Goal: Information Seeking & Learning: Learn about a topic

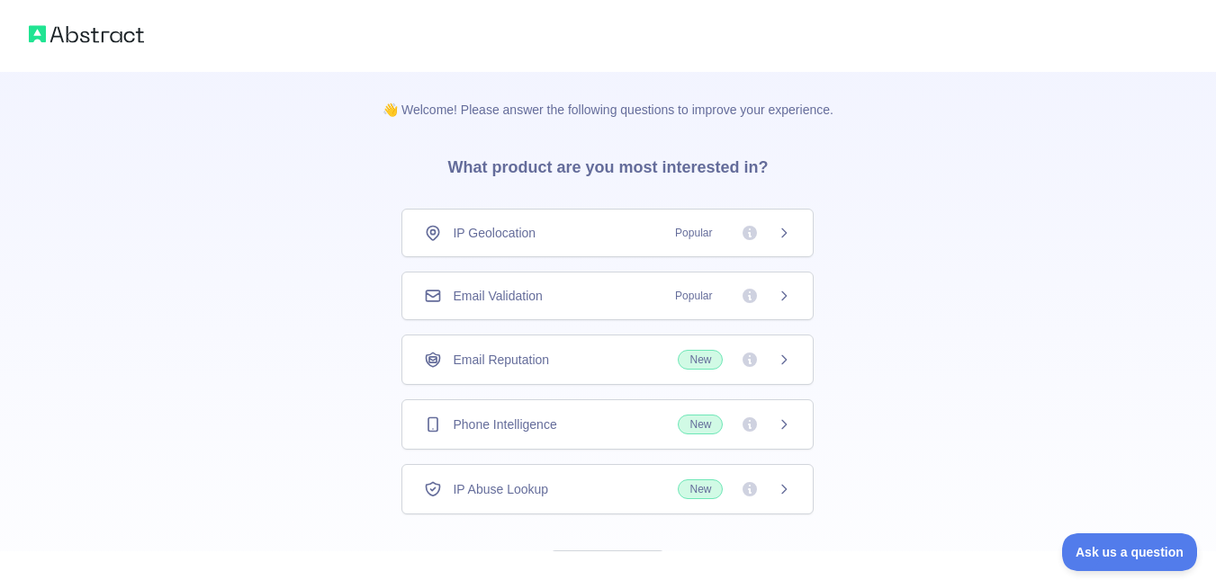
click at [640, 239] on div "IP Geolocation Popular" at bounding box center [607, 233] width 367 height 18
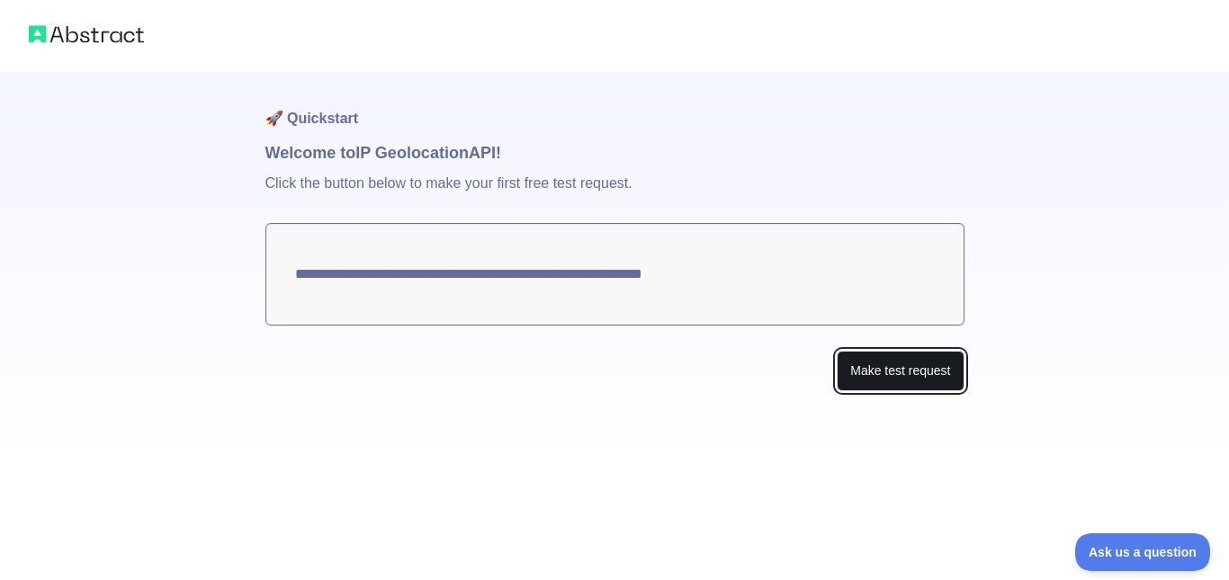
click at [852, 359] on button "Make test request" at bounding box center [900, 371] width 127 height 40
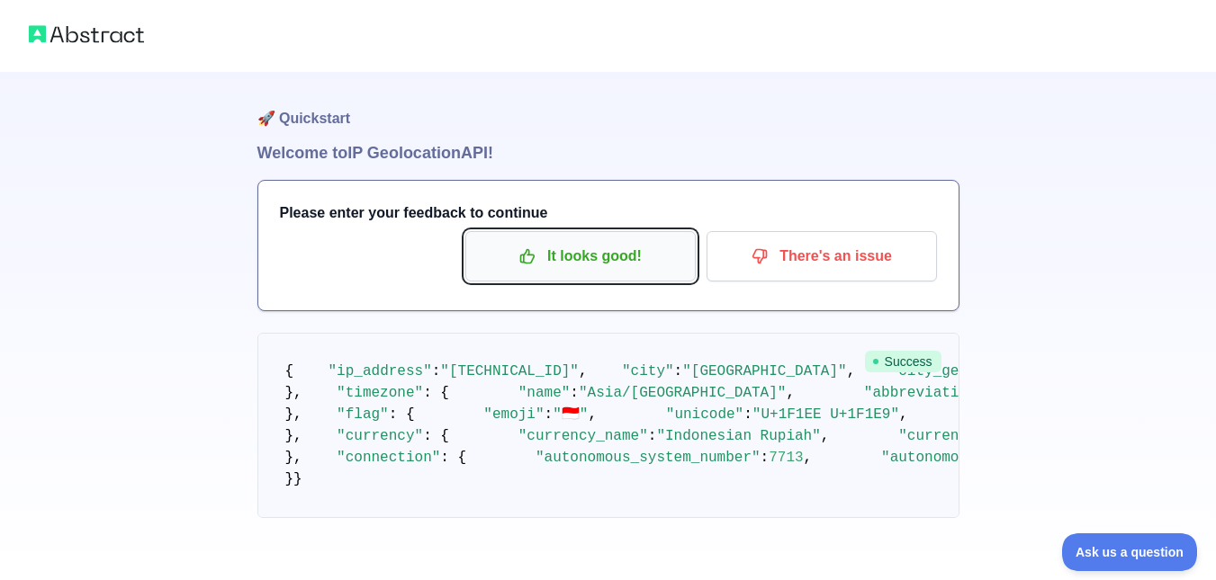
click at [595, 265] on p "It looks good!" at bounding box center [580, 256] width 203 height 31
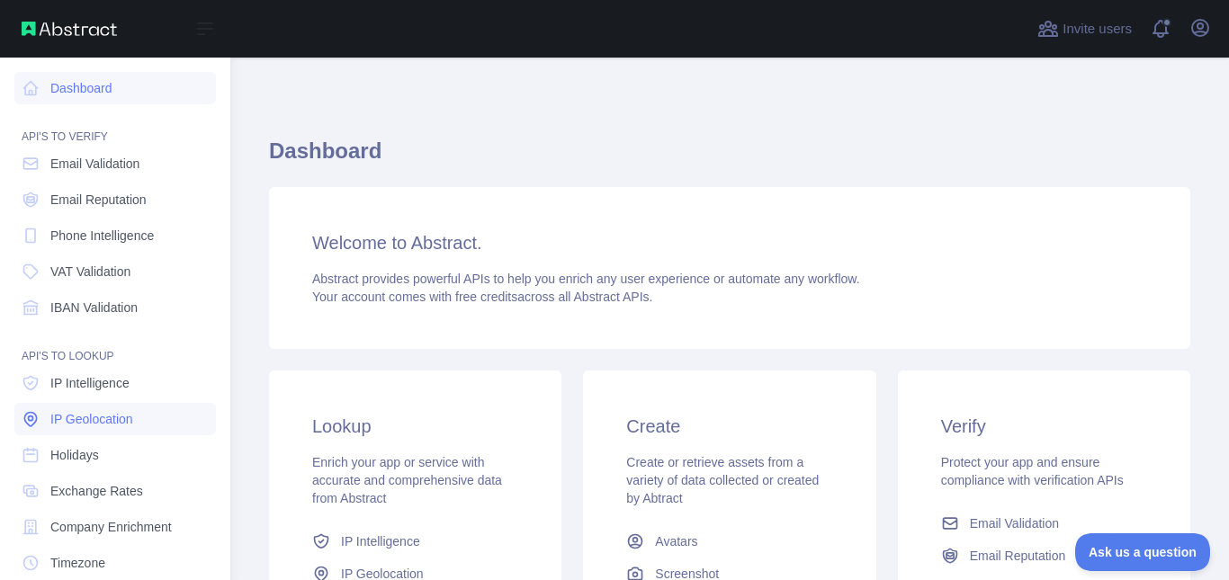
click at [102, 421] on span "IP Geolocation" at bounding box center [91, 419] width 83 height 18
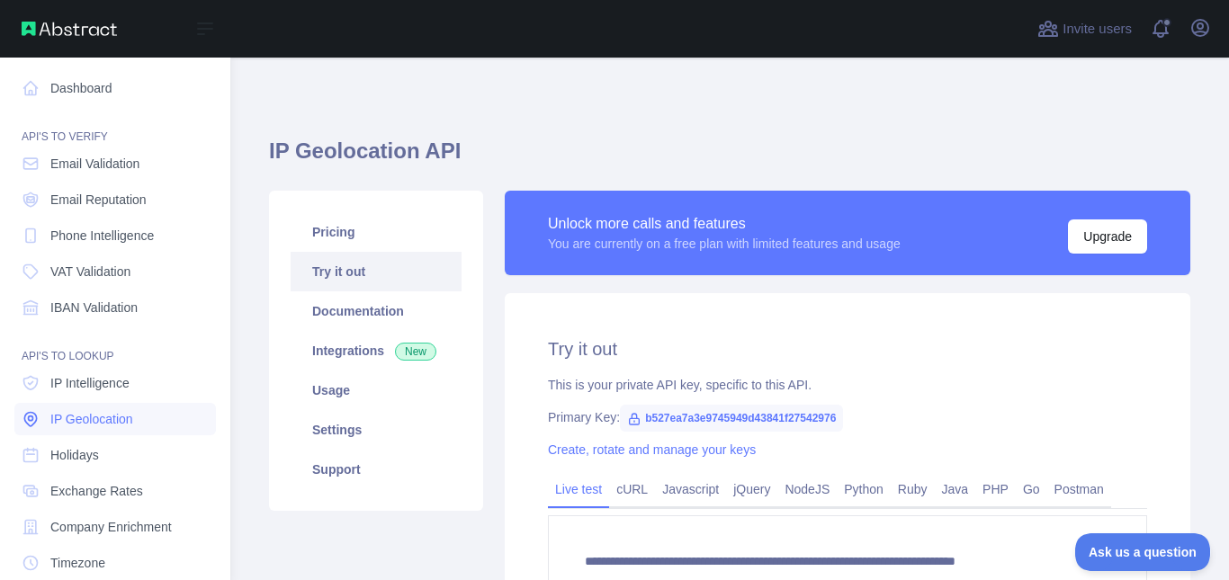
type textarea "**********"
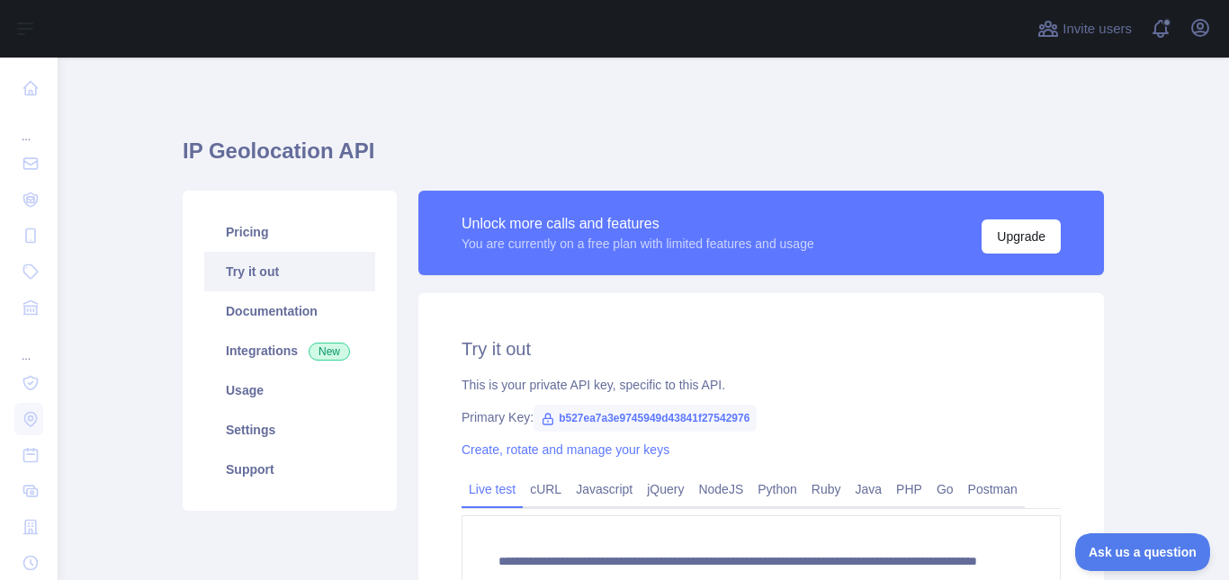
scroll to position [90, 0]
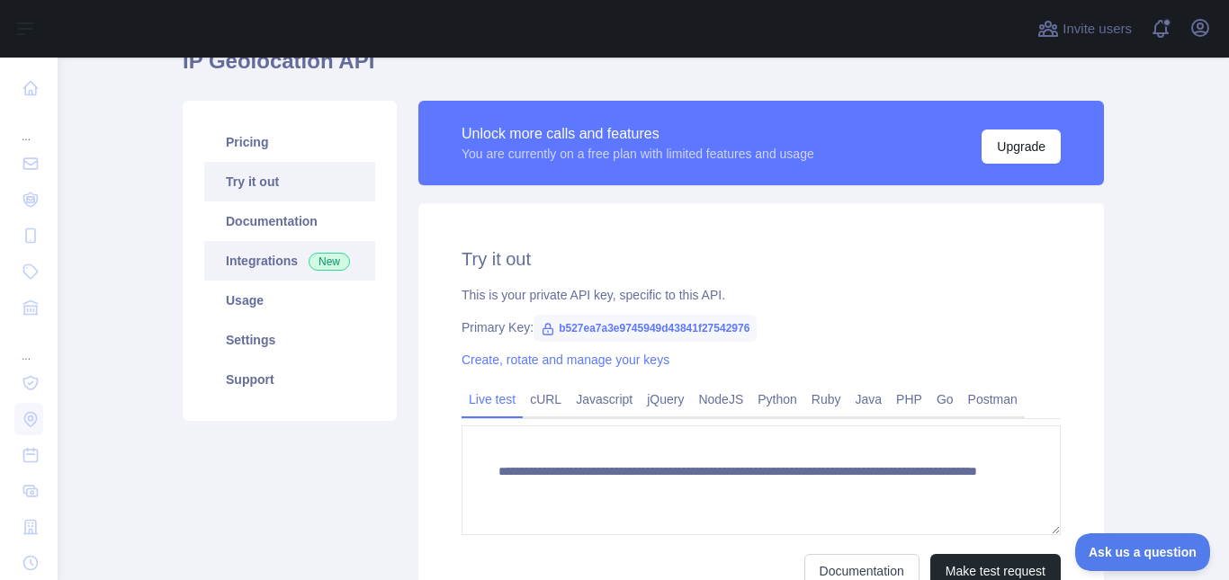
click at [248, 268] on link "Integrations New" at bounding box center [289, 261] width 171 height 40
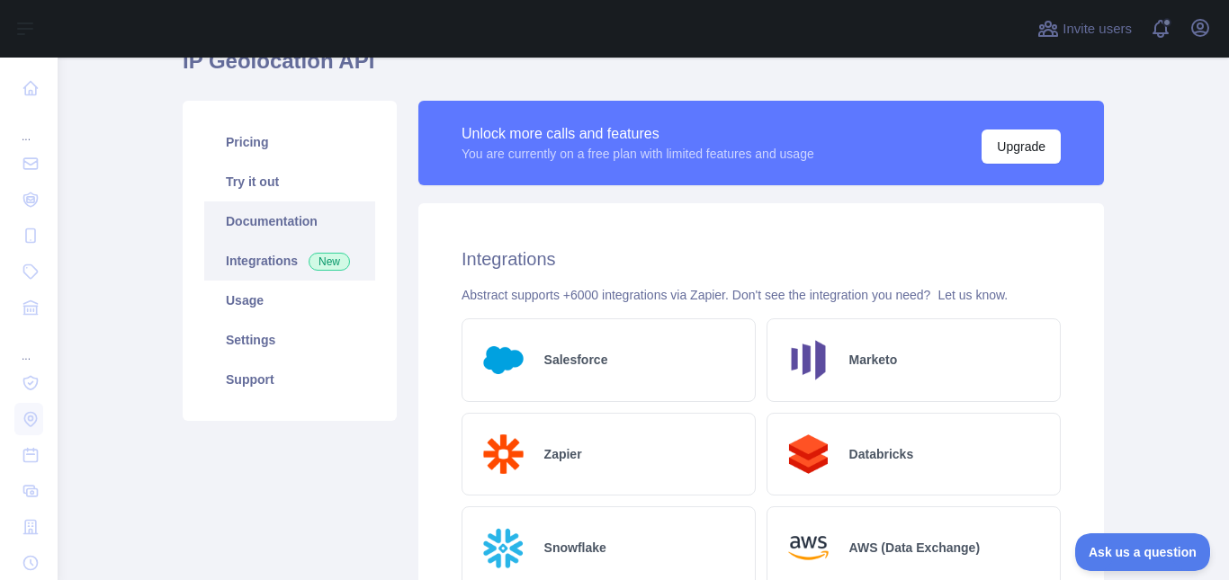
click at [251, 210] on link "Documentation" at bounding box center [289, 222] width 171 height 40
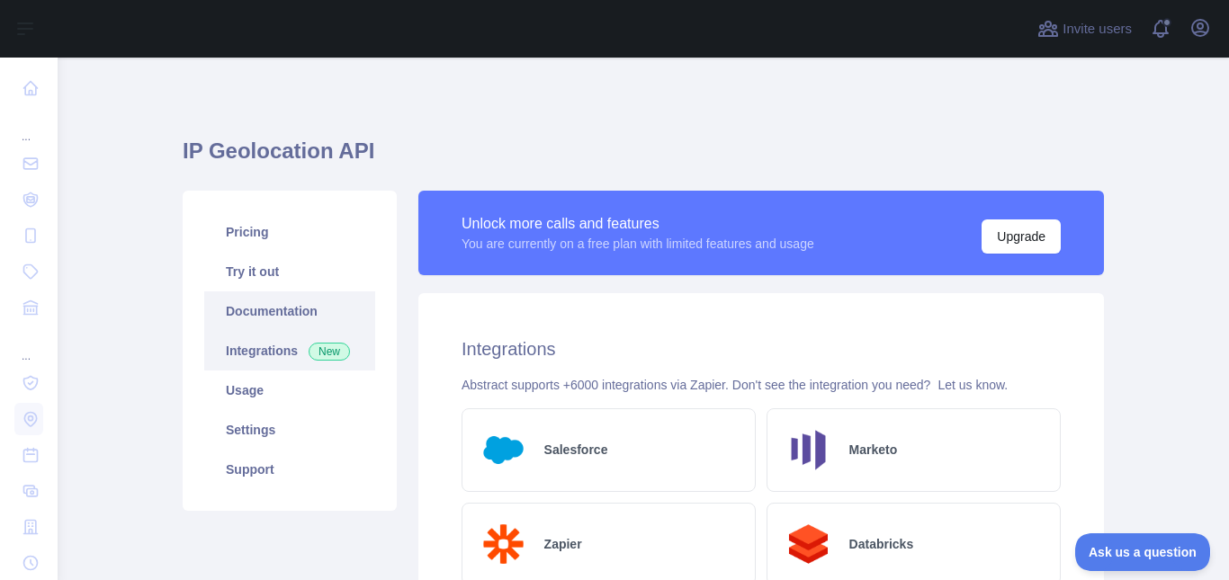
click at [258, 318] on link "Documentation" at bounding box center [289, 312] width 171 height 40
